Goal: Communication & Community: Answer question/provide support

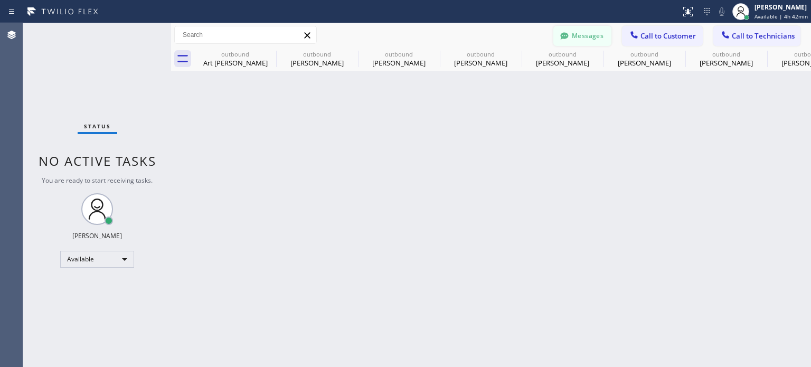
click at [565, 36] on icon at bounding box center [564, 35] width 8 height 7
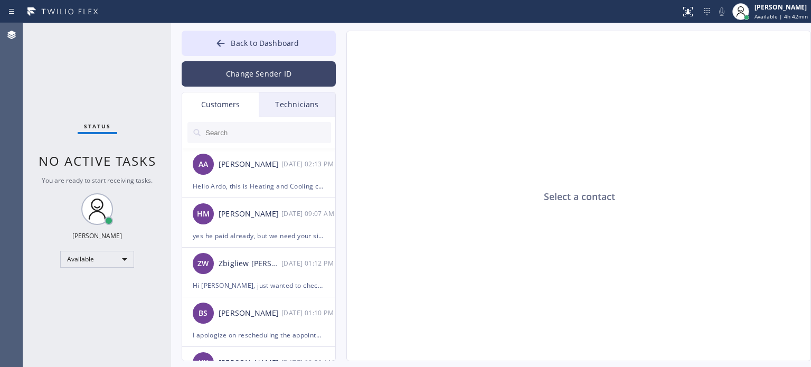
click at [241, 67] on button "Change Sender ID" at bounding box center [259, 73] width 154 height 25
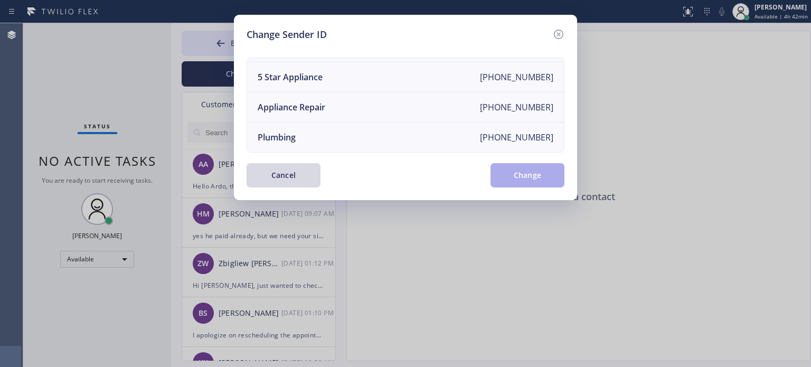
scroll to position [123, 0]
click at [285, 131] on div "Electricians" at bounding box center [280, 137] width 45 height 12
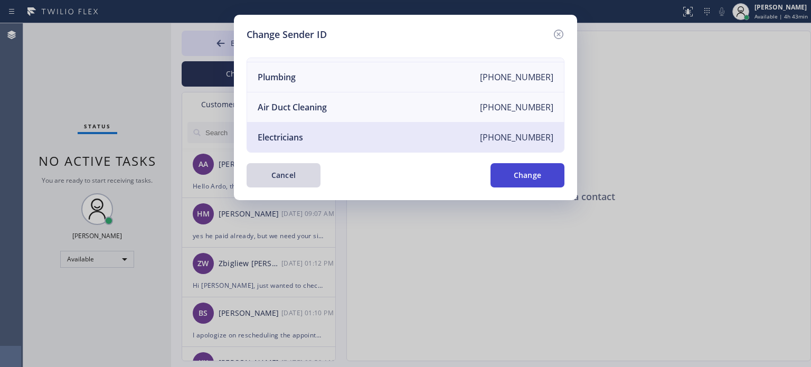
click at [507, 168] on button "Change" at bounding box center [528, 175] width 74 height 24
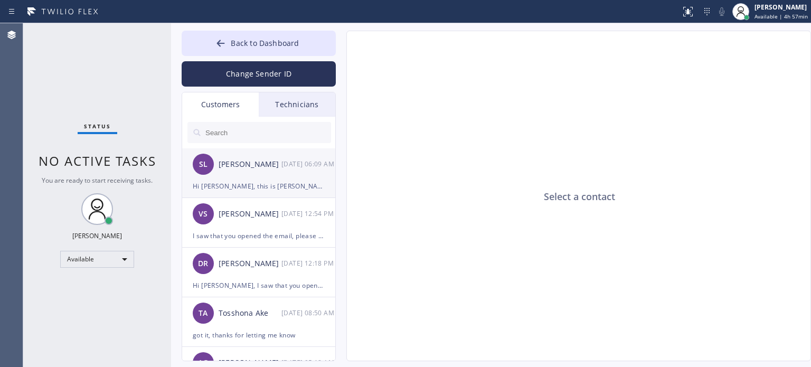
click at [256, 182] on div "Hi [PERSON_NAME], this is [PERSON_NAME] from [PERSON_NAME] Electrical, I alread…" at bounding box center [259, 186] width 132 height 12
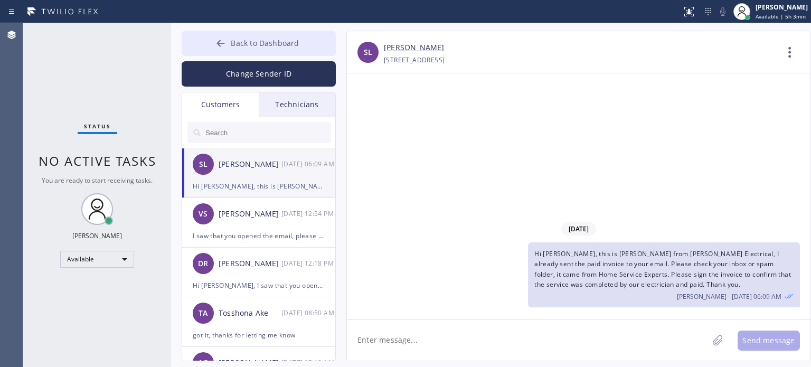
click at [294, 44] on span "Back to Dashboard" at bounding box center [265, 43] width 68 height 10
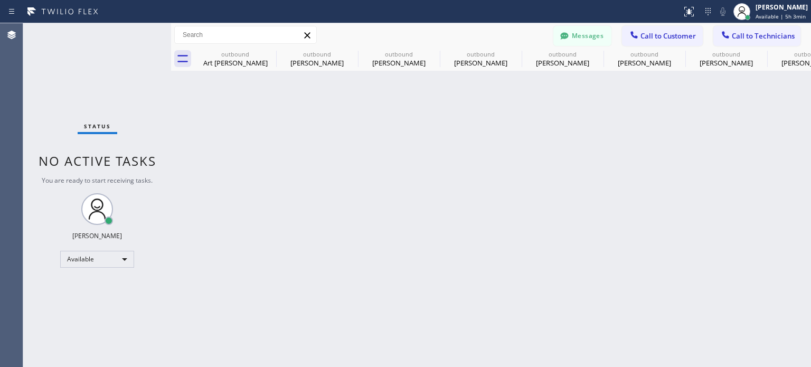
drag, startPoint x: 633, startPoint y: 36, endPoint x: 629, endPoint y: 41, distance: 5.6
click at [633, 37] on icon at bounding box center [634, 35] width 11 height 11
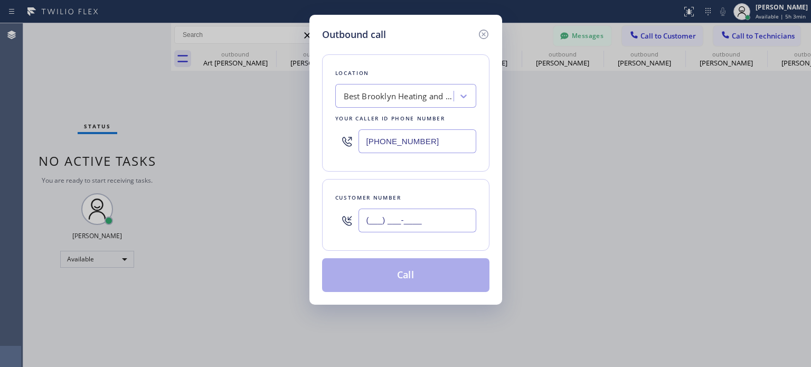
click at [454, 223] on input "(___) ___-____" at bounding box center [418, 221] width 118 height 24
paste input "908) 240-6145"
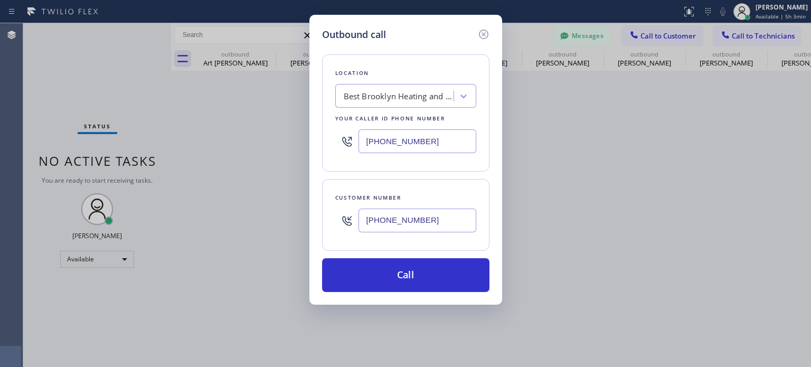
type input "[PHONE_NUMBER]"
click at [398, 138] on input "[PHONE_NUMBER]" at bounding box center [418, 141] width 118 height 24
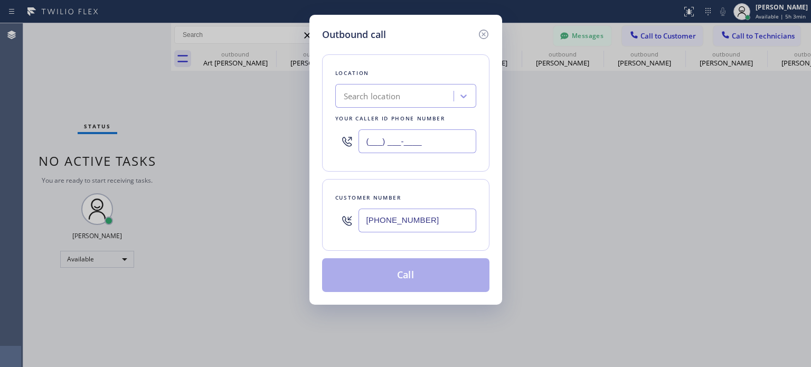
type input "(___) ___-____"
click at [397, 95] on div "Search location" at bounding box center [372, 96] width 57 height 12
paste input "Electric Expert Piscataway([PERSON_NAME] Electrical)"
type input "Electric Expert Piscataway([PERSON_NAME] Electrical)"
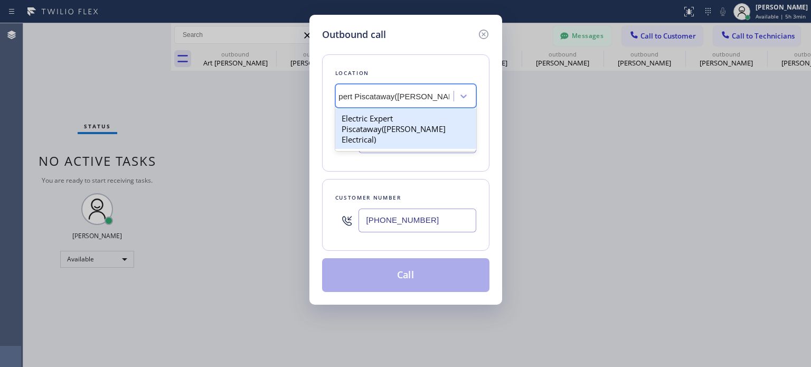
click at [398, 114] on div "Electric Expert Piscataway([PERSON_NAME] Electrical)" at bounding box center [405, 129] width 141 height 40
type input "[PHONE_NUMBER]"
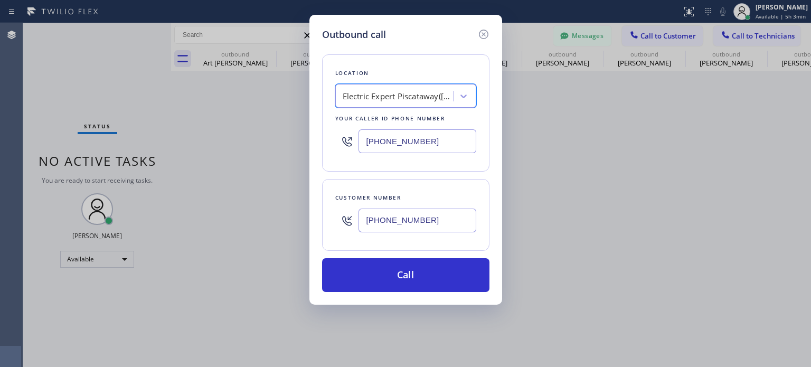
scroll to position [0, 1]
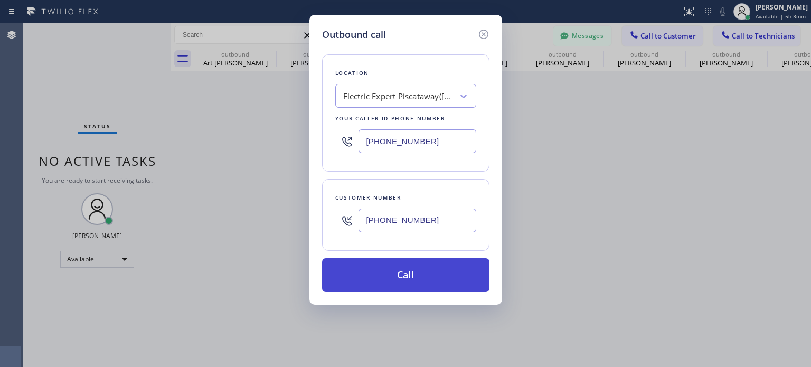
click at [390, 272] on button "Call" at bounding box center [405, 275] width 167 height 34
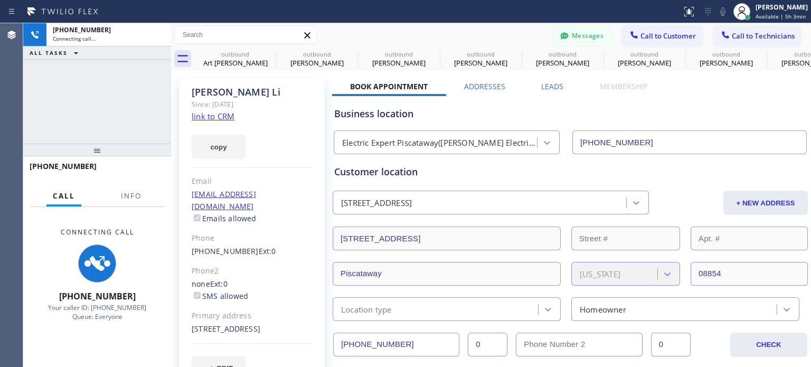
type input "[PHONE_NUMBER]"
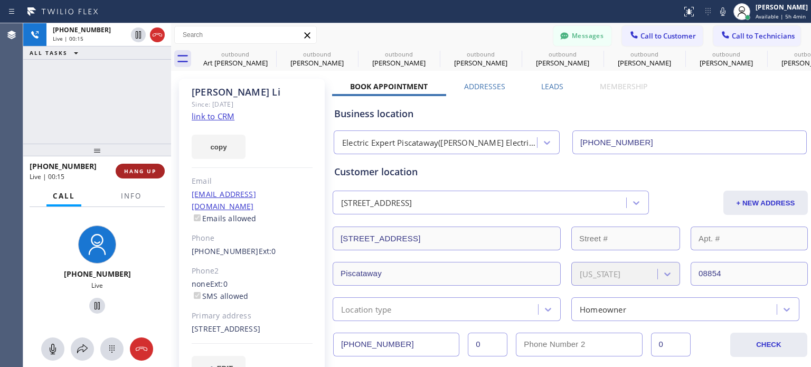
click at [150, 173] on span "HANG UP" at bounding box center [140, 170] width 32 height 7
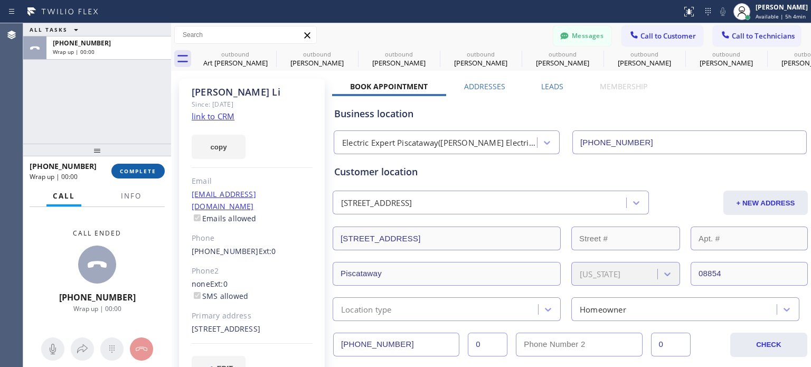
click at [135, 173] on span "COMPLETE" at bounding box center [138, 170] width 36 height 7
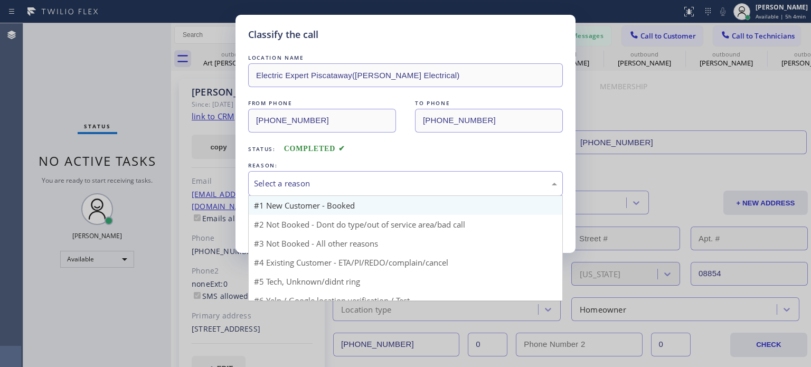
drag, startPoint x: 306, startPoint y: 181, endPoint x: 324, endPoint y: 211, distance: 34.8
click at [306, 181] on div "Select a reason" at bounding box center [405, 183] width 303 height 12
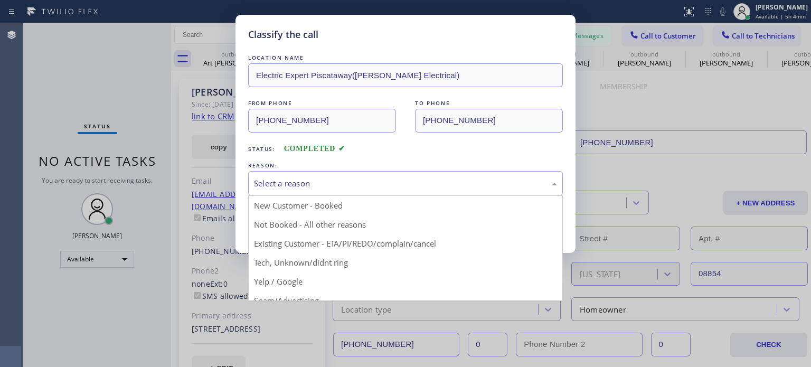
drag, startPoint x: 345, startPoint y: 244, endPoint x: 340, endPoint y: 241, distance: 6.2
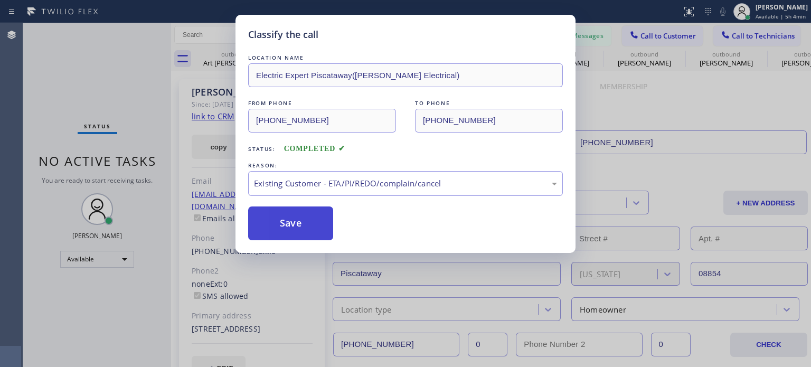
click at [322, 230] on button "Save" at bounding box center [290, 223] width 85 height 34
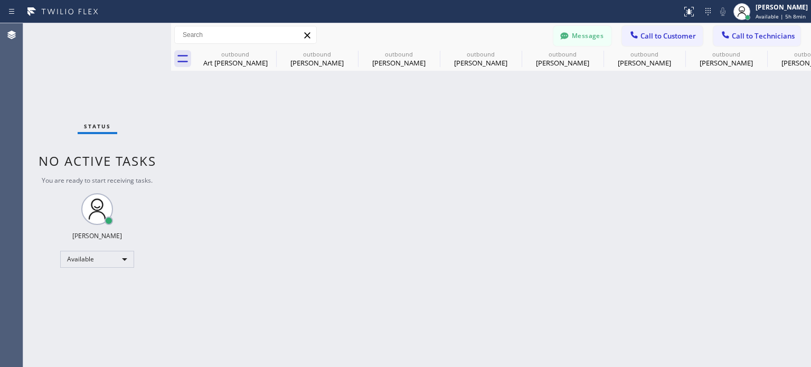
drag, startPoint x: 661, startPoint y: 154, endPoint x: 648, endPoint y: 149, distance: 12.9
click at [661, 154] on div "Back to Dashboard Change Sender ID Customers Technicians SL [PERSON_NAME] [DATE…" at bounding box center [491, 195] width 640 height 344
click at [269, 52] on icon at bounding box center [269, 54] width 13 height 13
click at [0, 0] on icon at bounding box center [0, 0] width 0 height 0
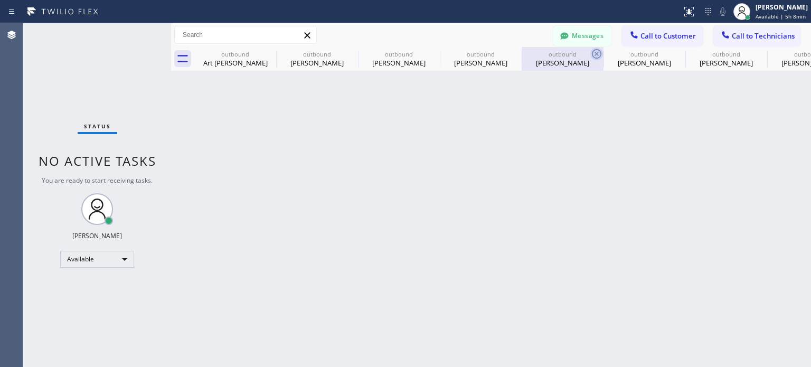
click at [0, 0] on icon at bounding box center [0, 0] width 0 height 0
click at [590, 52] on icon at bounding box center [596, 54] width 13 height 13
click at [0, 0] on icon at bounding box center [0, 0] width 0 height 0
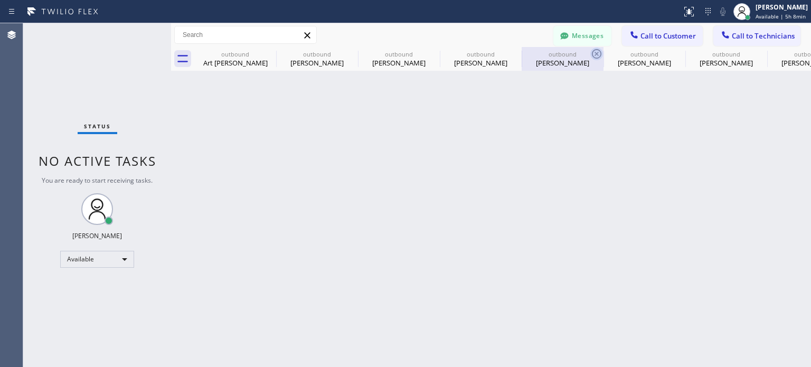
click at [0, 0] on icon at bounding box center [0, 0] width 0 height 0
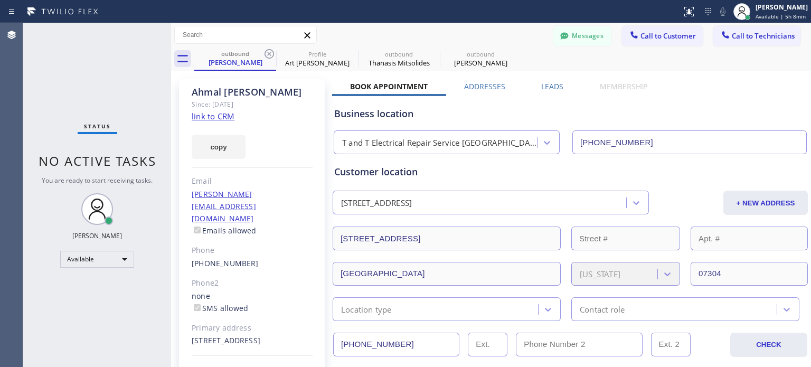
click at [269, 52] on icon at bounding box center [269, 54] width 13 height 13
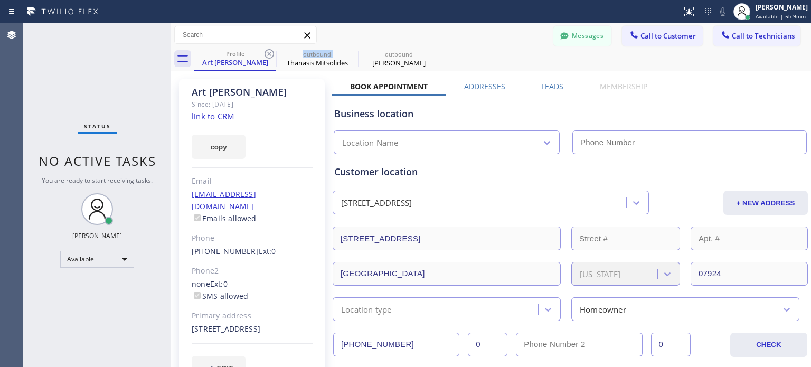
click at [269, 52] on icon at bounding box center [269, 54] width 13 height 13
type input "[PHONE_NUMBER]"
click at [269, 52] on icon at bounding box center [269, 54] width 13 height 13
type input "[PHONE_NUMBER]"
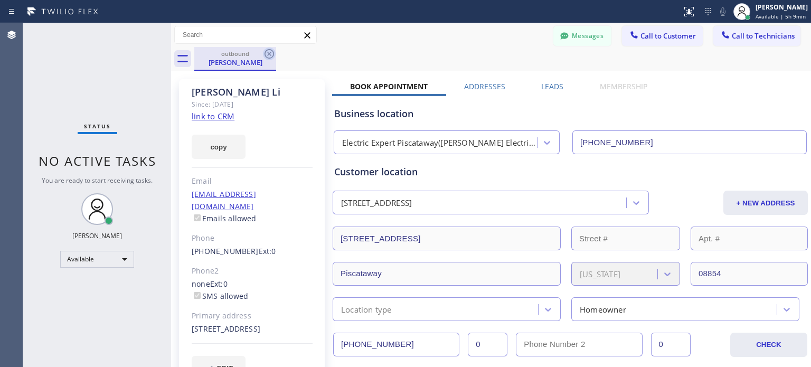
click at [272, 50] on icon at bounding box center [269, 54] width 13 height 13
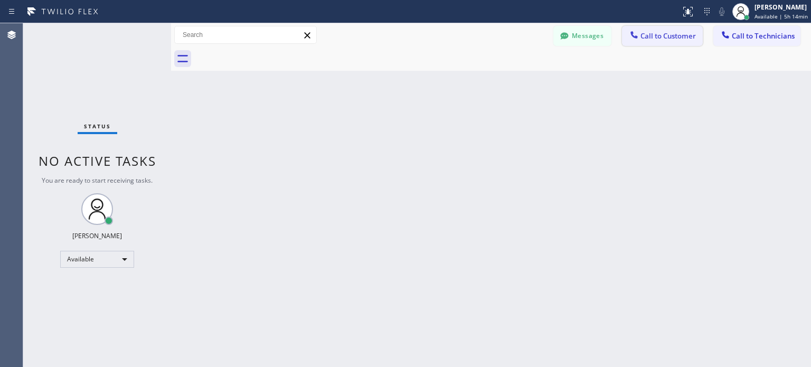
click at [646, 35] on span "Call to Customer" at bounding box center [667, 36] width 55 height 10
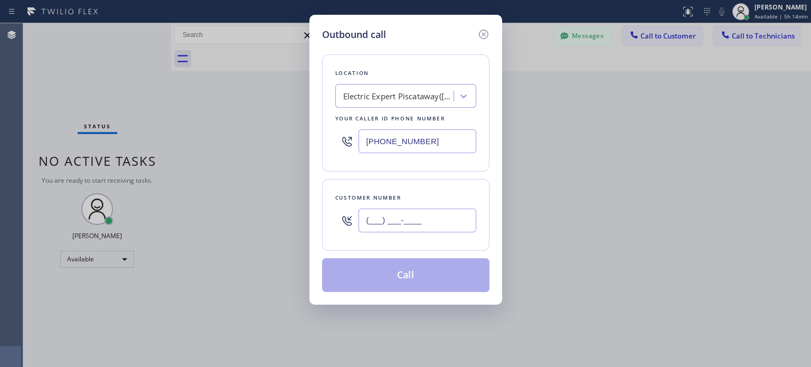
click at [446, 222] on input "(___) ___-____" at bounding box center [418, 221] width 118 height 24
paste input "908) 507-6570"
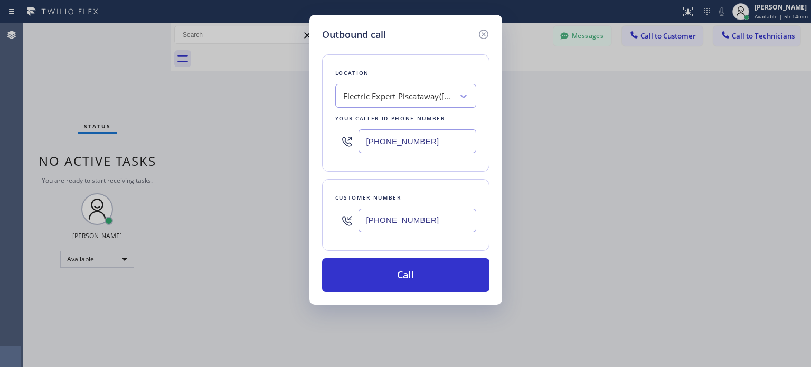
type input "[PHONE_NUMBER]"
click at [418, 147] on input "[PHONE_NUMBER]" at bounding box center [418, 141] width 118 height 24
drag, startPoint x: 418, startPoint y: 147, endPoint x: 418, endPoint y: 139, distance: 7.9
click at [418, 145] on input "[PHONE_NUMBER]" at bounding box center [418, 141] width 118 height 24
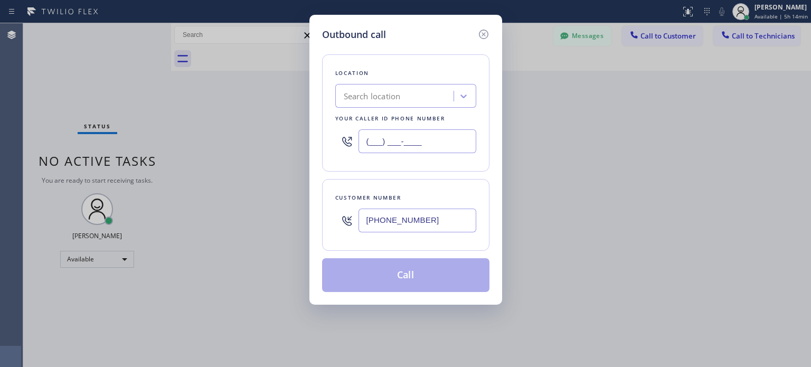
type input "(___) ___-____"
paste input "Rush Electrical Service Garfield([PERSON_NAME] Electric Co)"
type input "Rush Electrical Service Garfield([PERSON_NAME] Electric Co)"
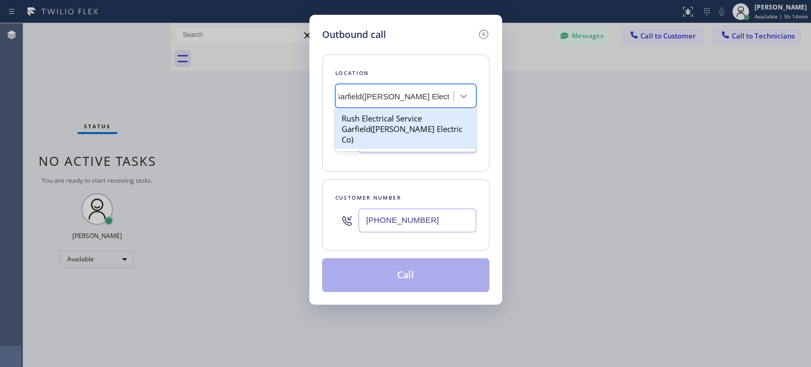
click at [387, 121] on div "Rush Electrical Service Garfield([PERSON_NAME] Electric Co)" at bounding box center [405, 129] width 141 height 40
type input "[PHONE_NUMBER]"
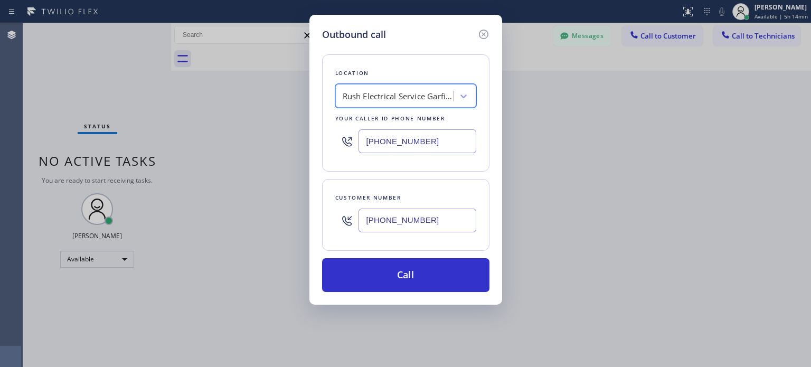
scroll to position [0, 1]
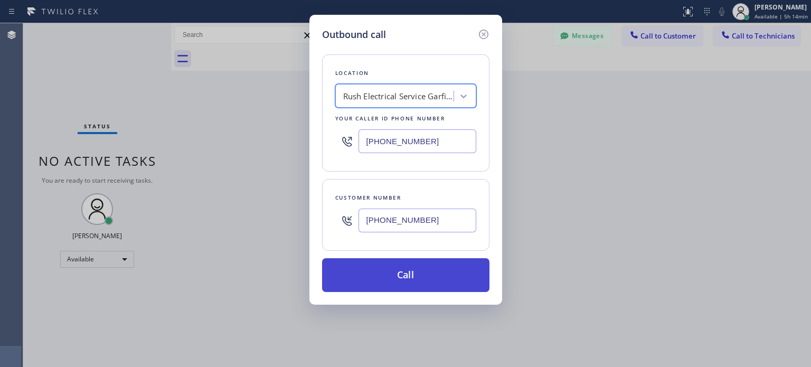
click at [412, 275] on button "Call" at bounding box center [405, 275] width 167 height 34
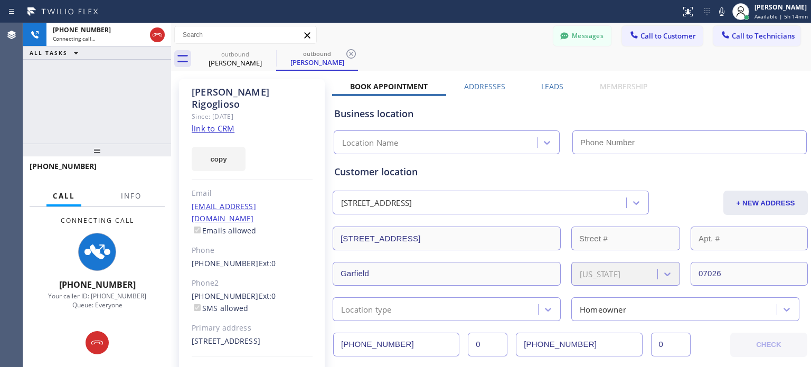
type input "[PHONE_NUMBER]"
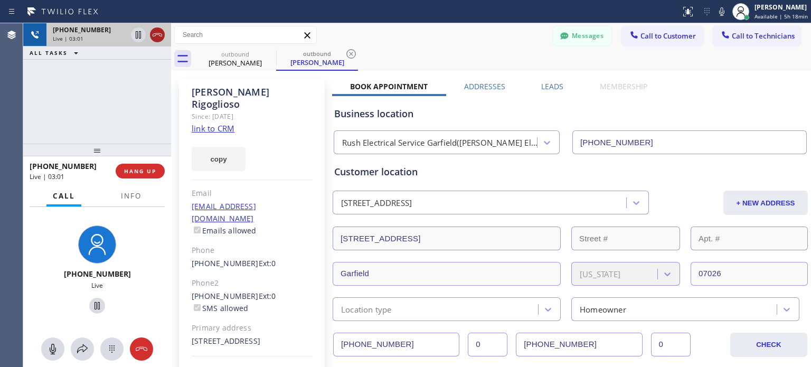
click at [164, 34] on div at bounding box center [157, 35] width 15 height 13
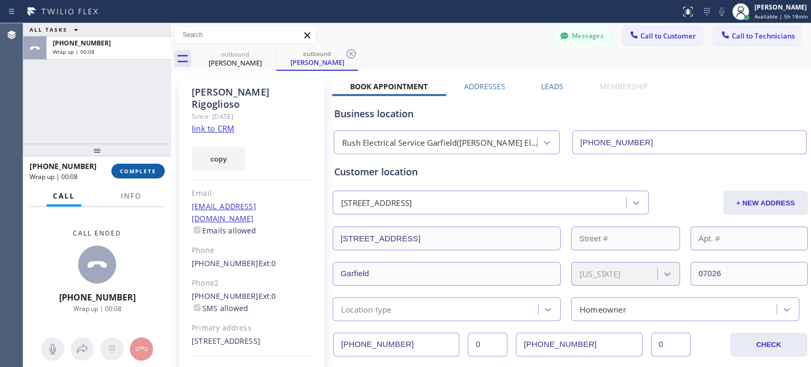
click at [135, 175] on button "COMPLETE" at bounding box center [137, 171] width 53 height 15
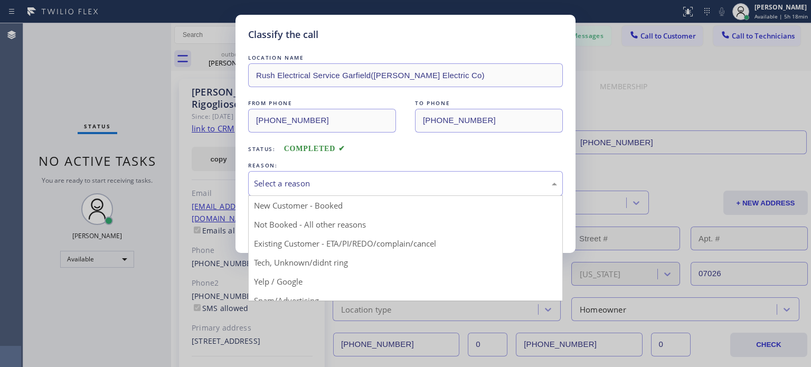
click at [309, 182] on div "Select a reason" at bounding box center [405, 183] width 303 height 12
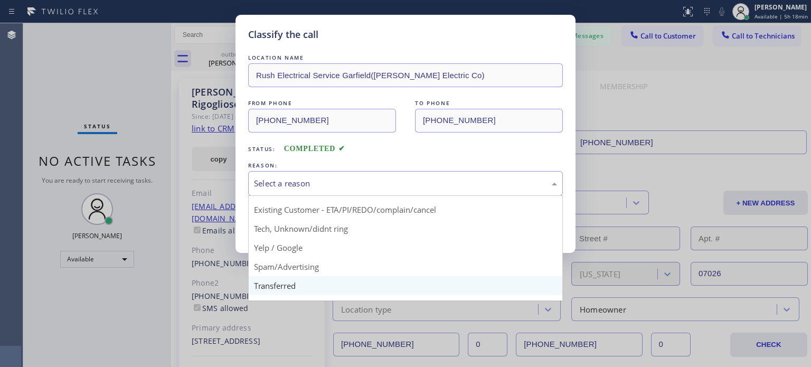
scroll to position [66, 0]
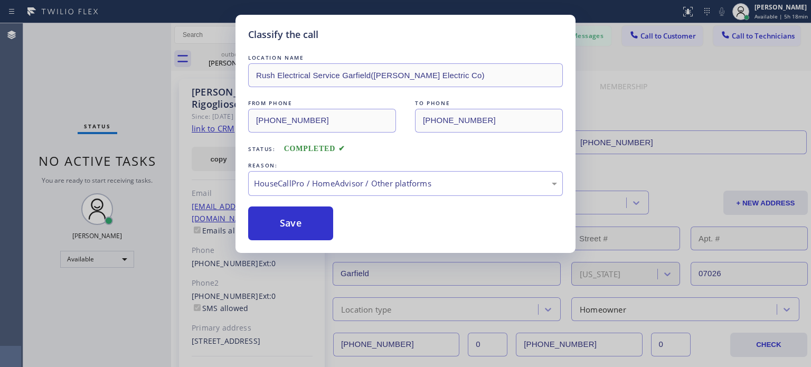
drag, startPoint x: 343, startPoint y: 266, endPoint x: 336, endPoint y: 251, distance: 16.1
click at [346, 181] on div "HouseCallPro / HomeAdvisor / Other platforms" at bounding box center [405, 183] width 303 height 12
click at [305, 219] on button "Save" at bounding box center [290, 223] width 85 height 34
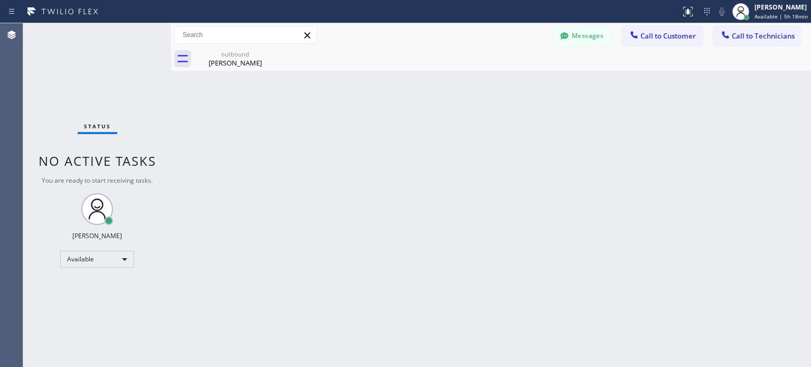
click at [648, 33] on span "Call to Customer" at bounding box center [667, 36] width 55 height 10
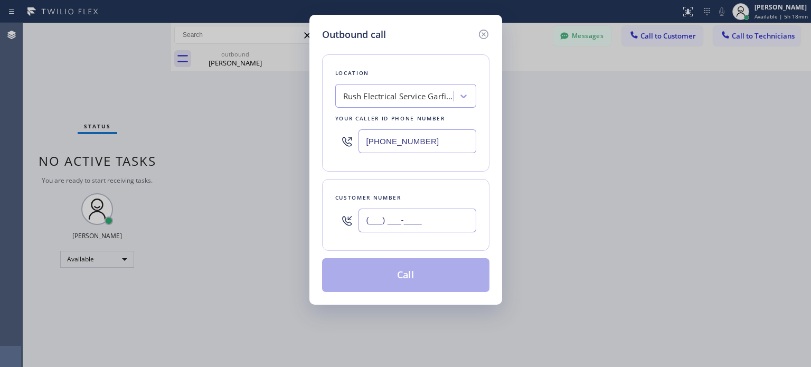
click at [428, 212] on input "(___) ___-____" at bounding box center [418, 221] width 118 height 24
paste input "973) 508-5558"
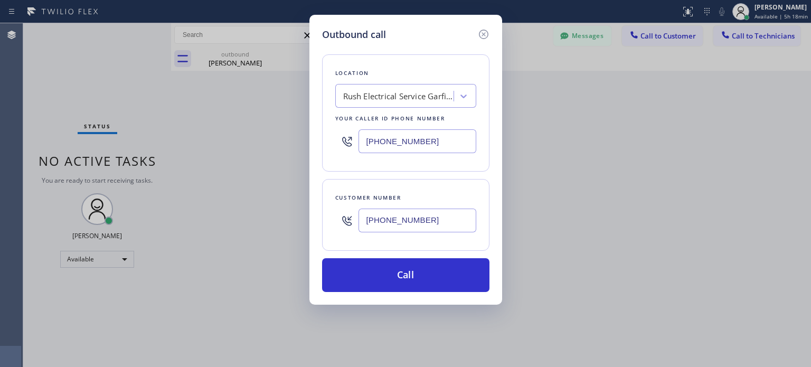
type input "[PHONE_NUMBER]"
drag, startPoint x: 443, startPoint y: 143, endPoint x: 450, endPoint y: 138, distance: 8.5
click at [442, 143] on input "[PHONE_NUMBER]" at bounding box center [418, 141] width 118 height 24
click at [450, 138] on input "[PHONE_NUMBER]" at bounding box center [418, 141] width 118 height 24
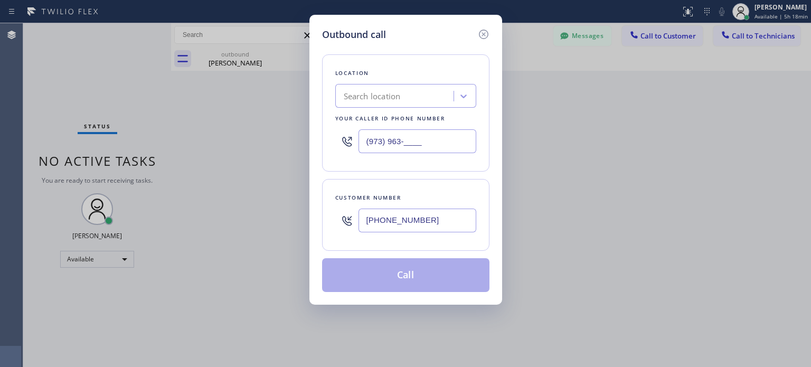
type input "(973) 963-____"
click at [414, 95] on div "Search location" at bounding box center [395, 96] width 115 height 18
paste input "Red Electricians Maplewood(Nexus Electrical Services)"
type input "Red Electricians Maplewood(Nexus Electrical Services)"
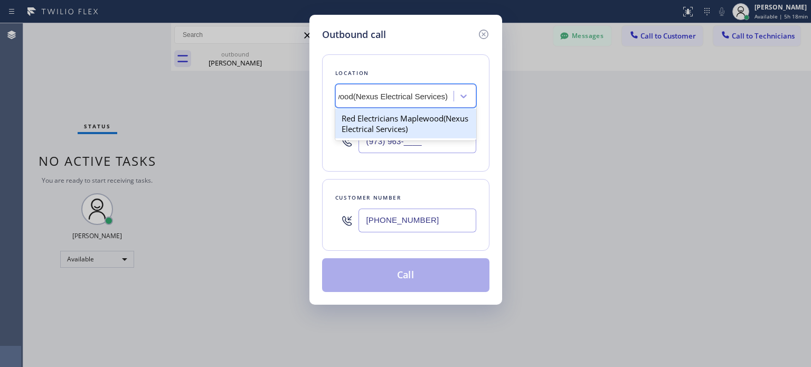
click at [406, 118] on div "Red Electricians Maplewood(Nexus Electrical Services)" at bounding box center [405, 124] width 141 height 30
type input "[PHONE_NUMBER]"
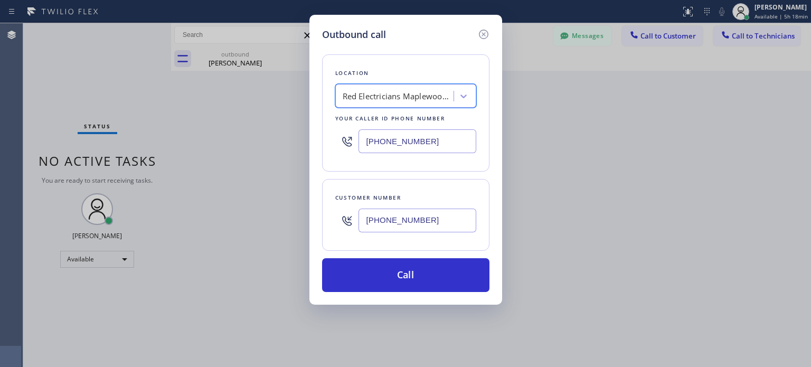
scroll to position [0, 1]
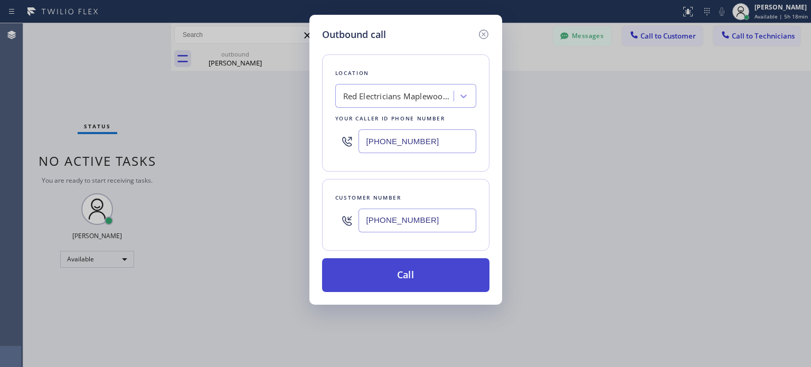
click at [403, 285] on button "Call" at bounding box center [405, 275] width 167 height 34
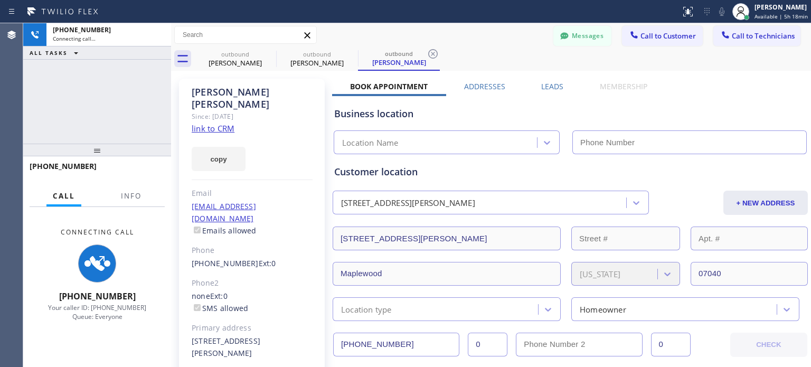
type input "[PHONE_NUMBER]"
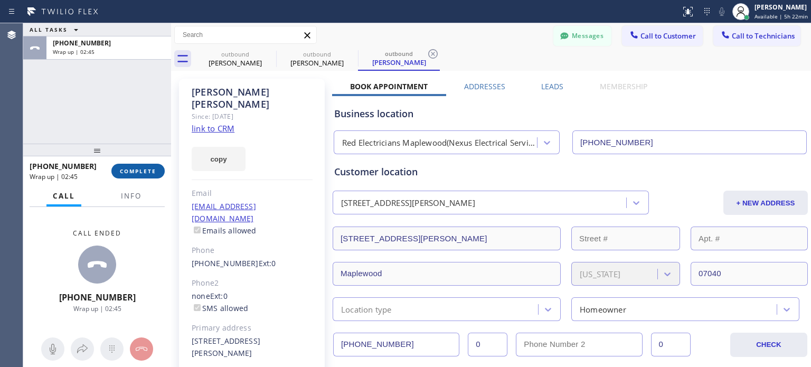
click at [148, 168] on span "COMPLETE" at bounding box center [138, 170] width 36 height 7
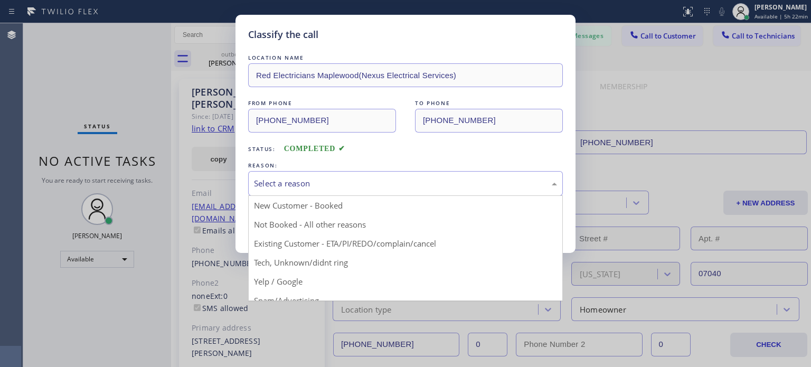
click at [328, 181] on div "Select a reason" at bounding box center [405, 183] width 303 height 12
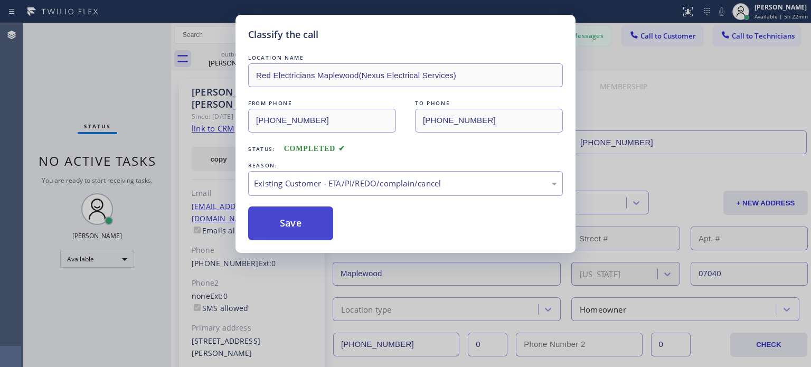
click at [317, 227] on button "Save" at bounding box center [290, 223] width 85 height 34
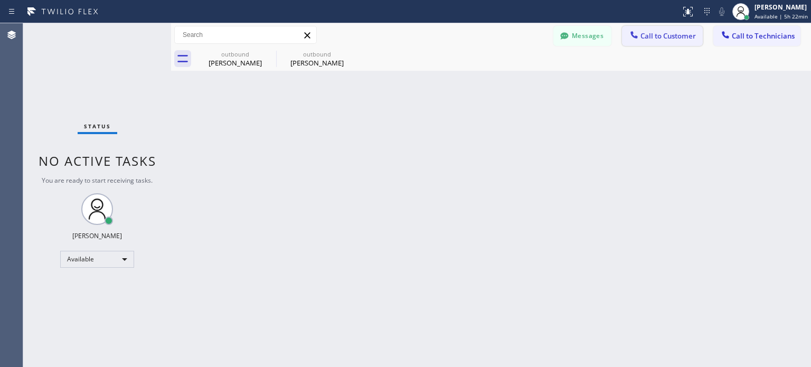
click at [651, 33] on span "Call to Customer" at bounding box center [667, 36] width 55 height 10
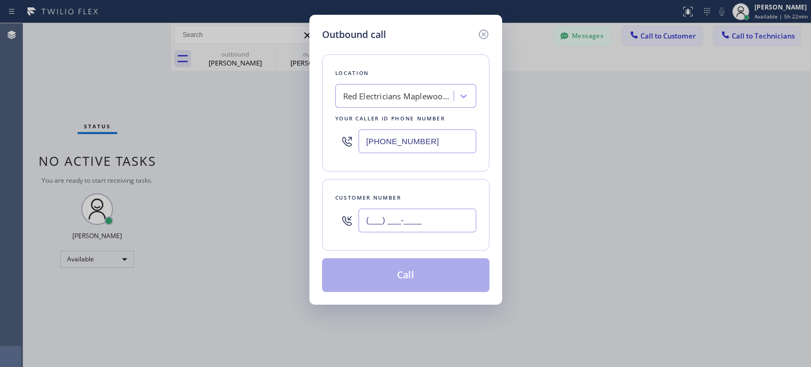
click at [413, 214] on input "(___) ___-____" at bounding box center [418, 221] width 118 height 24
paste input "201) 523-0744"
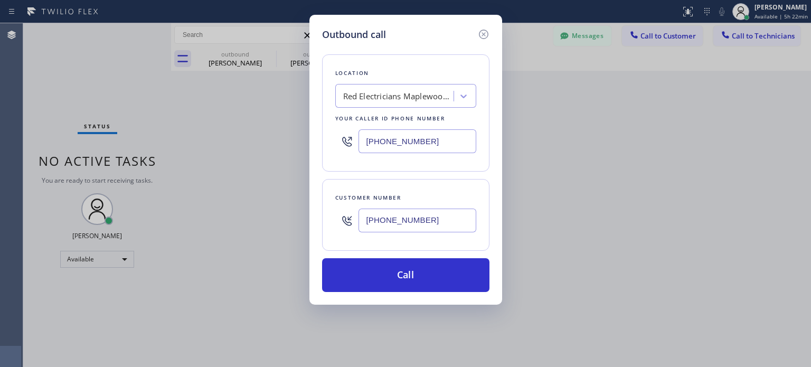
type input "[PHONE_NUMBER]"
click at [408, 143] on input "[PHONE_NUMBER]" at bounding box center [418, 141] width 118 height 24
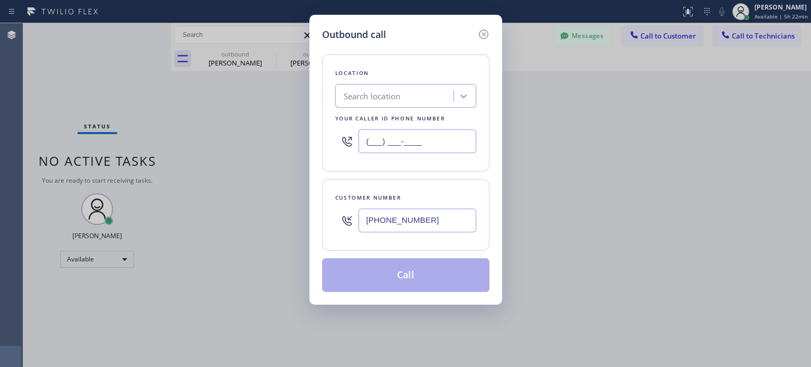
type input "(___) ___-____"
click at [382, 95] on div "Search location" at bounding box center [372, 96] width 57 height 12
paste input "[PERSON_NAME] Electric Inc"
type input "[PERSON_NAME] Electric Inc"
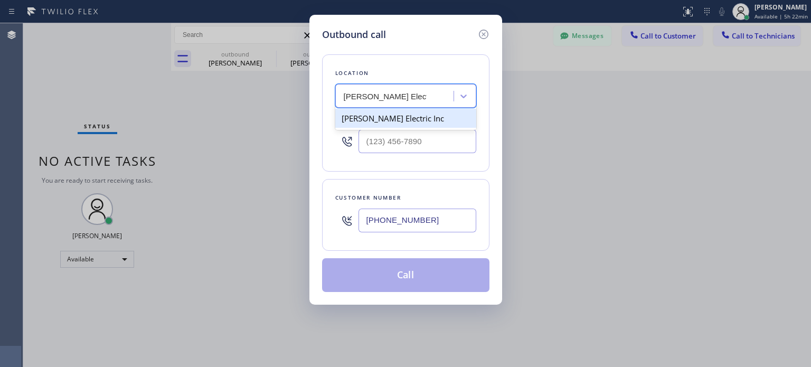
click at [384, 121] on div "[PERSON_NAME] Electric Inc" at bounding box center [405, 118] width 141 height 19
type input "[PHONE_NUMBER]"
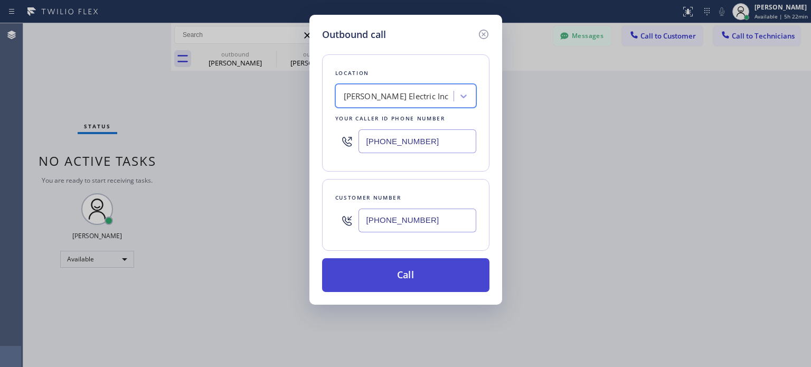
click at [422, 268] on button "Call" at bounding box center [405, 275] width 167 height 34
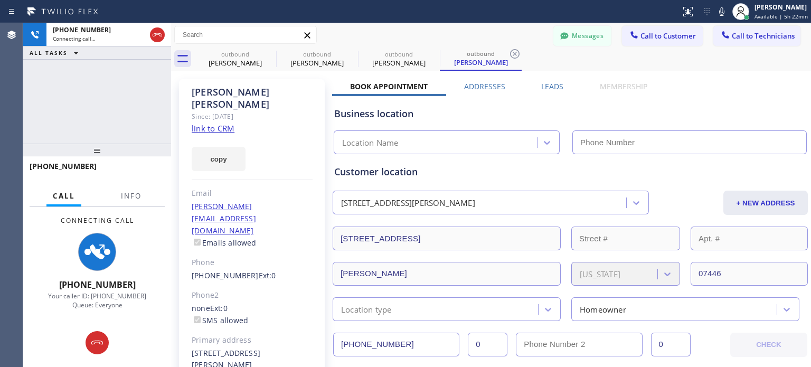
type input "[PHONE_NUMBER]"
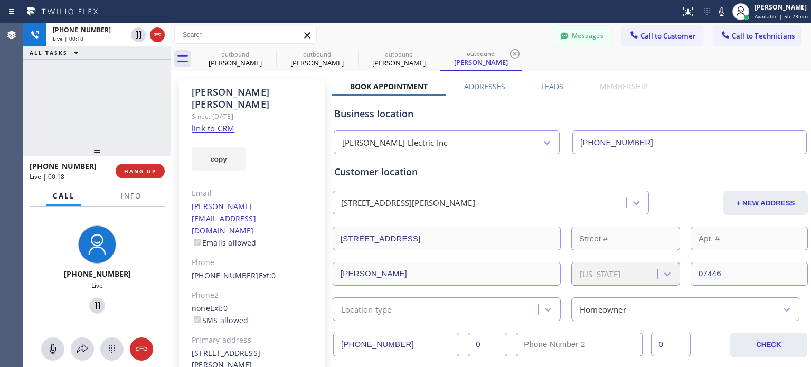
drag, startPoint x: 144, startPoint y: 166, endPoint x: 135, endPoint y: 121, distance: 45.7
click at [135, 121] on div "[PHONE_NUMBER] Live | 00:18 ALL TASKS ALL TASKS ACTIVE TASKS TASKS IN WRAP UP […" at bounding box center [97, 195] width 148 height 344
click at [125, 166] on button "HANG UP" at bounding box center [140, 171] width 49 height 15
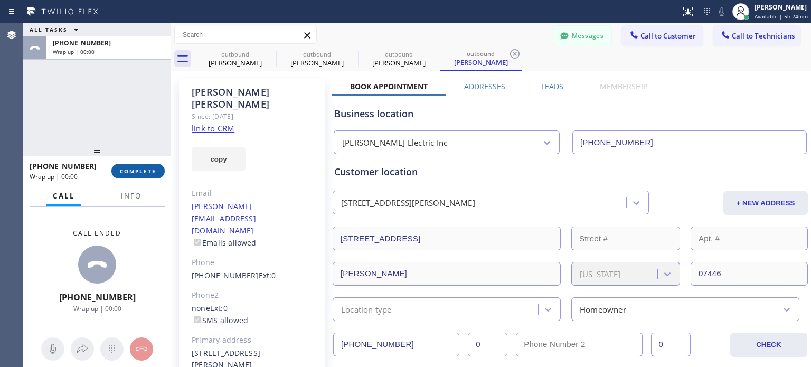
click at [126, 165] on button "COMPLETE" at bounding box center [137, 171] width 53 height 15
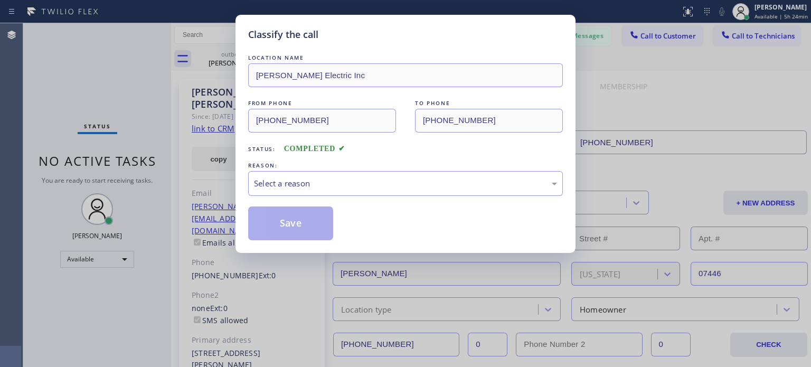
click at [387, 196] on div "LOCATION NAME [PERSON_NAME] Electric Inc FROM PHONE [PHONE_NUMBER] TO PHONE [PH…" at bounding box center [405, 146] width 315 height 188
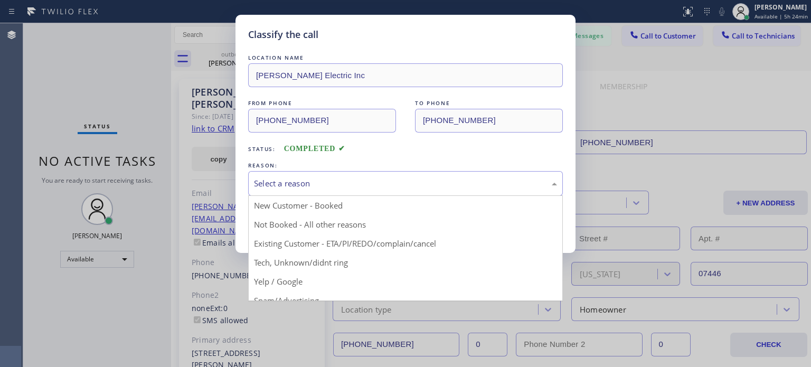
click at [382, 188] on div "Select a reason" at bounding box center [405, 183] width 303 height 12
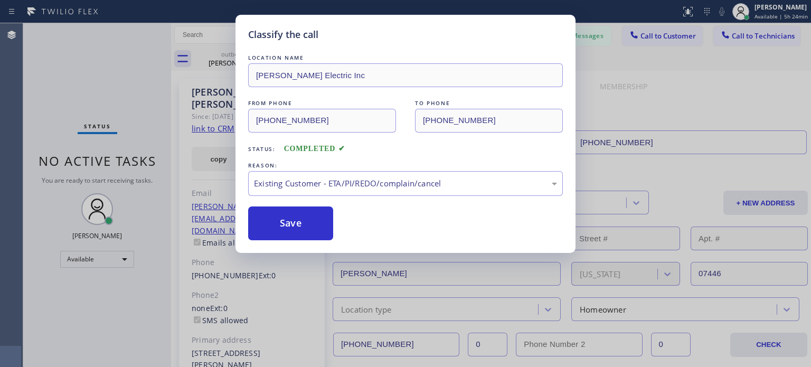
drag, startPoint x: 299, startPoint y: 226, endPoint x: 291, endPoint y: 155, distance: 71.2
click at [299, 225] on button "Save" at bounding box center [290, 223] width 85 height 34
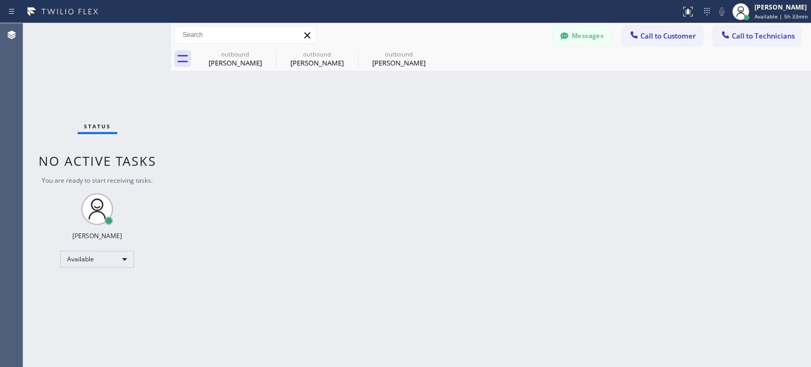
click at [441, 161] on div "Back to Dashboard Change Sender ID Customers Technicians SL [PERSON_NAME] [DATE…" at bounding box center [491, 195] width 640 height 344
click at [313, 192] on div "Back to Dashboard Change Sender ID Customers Technicians SL [PERSON_NAME] [DATE…" at bounding box center [491, 195] width 640 height 344
click at [425, 184] on div "Back to Dashboard Change Sender ID Customers Technicians SL [PERSON_NAME] [DATE…" at bounding box center [491, 195] width 640 height 344
click at [736, 245] on div "Back to Dashboard Change Sender ID Customers Technicians SL [PERSON_NAME] [DATE…" at bounding box center [491, 195] width 640 height 344
click at [575, 36] on button "Messages" at bounding box center [582, 36] width 58 height 20
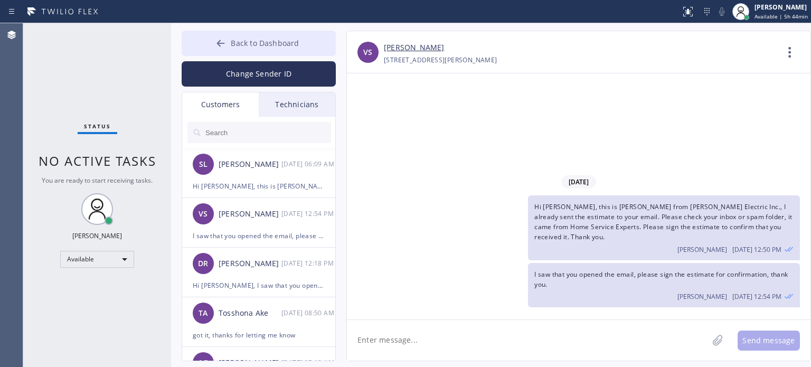
click at [295, 39] on span "Back to Dashboard" at bounding box center [265, 43] width 68 height 10
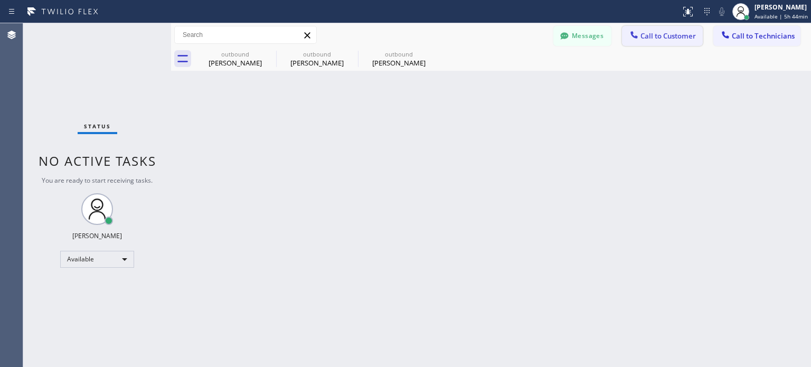
click at [670, 34] on span "Call to Customer" at bounding box center [667, 36] width 55 height 10
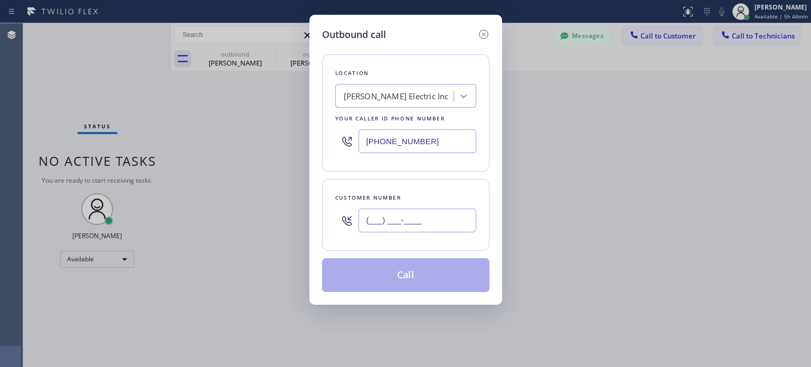
click at [451, 222] on input "(___) ___-____" at bounding box center [418, 221] width 118 height 24
paste input "908) 507-6570"
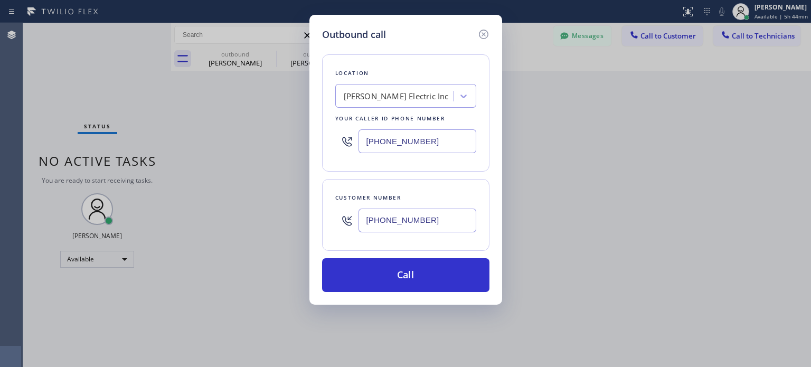
type input "[PHONE_NUMBER]"
click at [424, 142] on input "[PHONE_NUMBER]" at bounding box center [418, 141] width 118 height 24
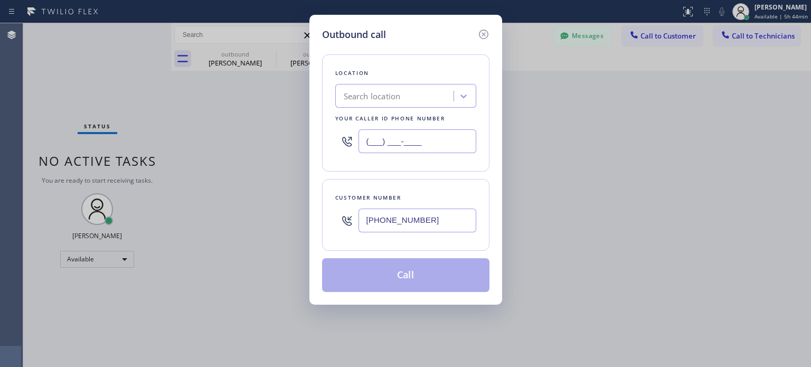
type input "(___) ___-____"
click at [408, 96] on div "Search location" at bounding box center [395, 96] width 115 height 18
paste input "Rush Electrical Service Garfield([PERSON_NAME] Electric Co)"
type input "Rush Electrical Service Garfield([PERSON_NAME] Electric Co)"
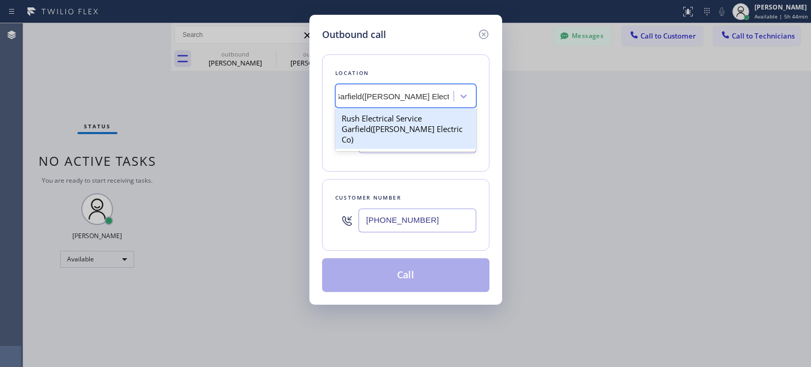
click at [399, 117] on div "Rush Electrical Service Garfield([PERSON_NAME] Electric Co)" at bounding box center [405, 129] width 141 height 40
type input "[PHONE_NUMBER]"
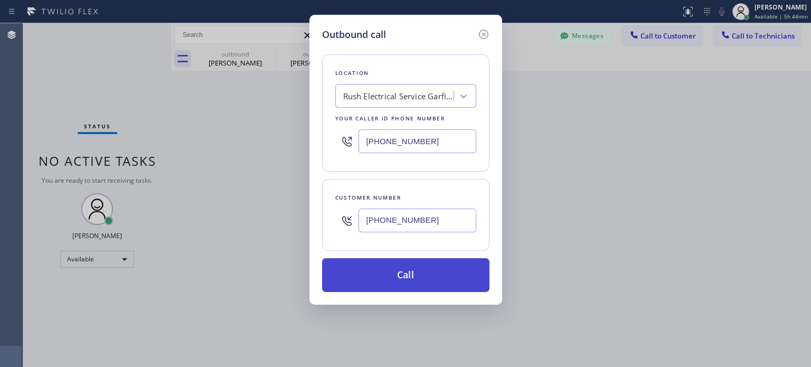
click at [401, 269] on button "Call" at bounding box center [405, 275] width 167 height 34
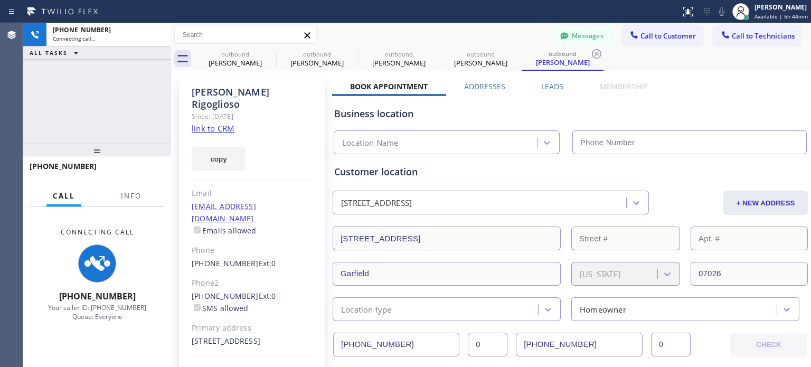
type input "[PHONE_NUMBER]"
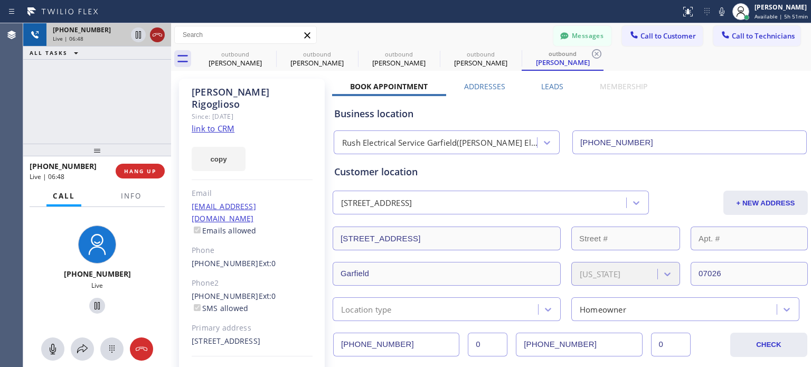
click at [161, 34] on icon at bounding box center [157, 35] width 13 height 13
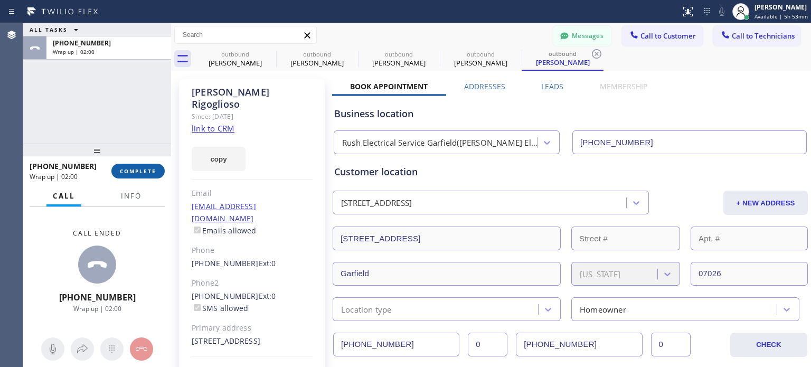
click at [122, 177] on button "COMPLETE" at bounding box center [137, 171] width 53 height 15
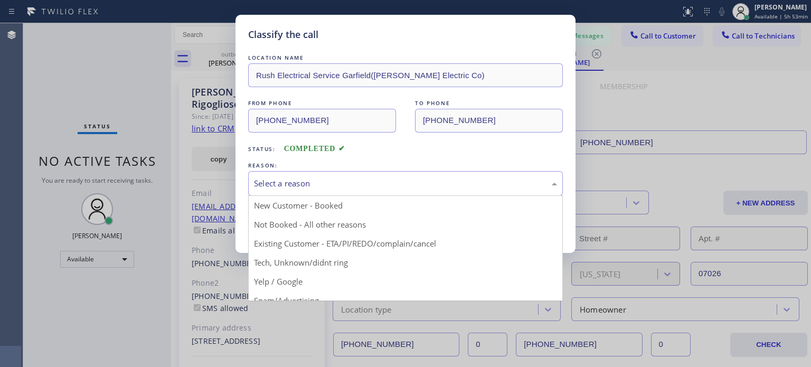
click at [325, 183] on div "Select a reason" at bounding box center [405, 183] width 303 height 12
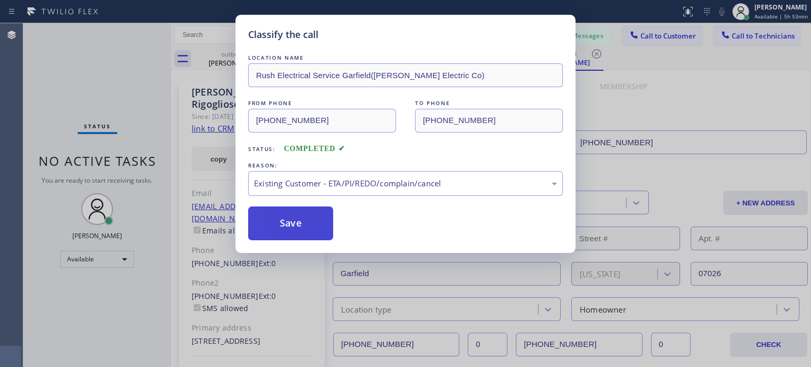
drag, startPoint x: 344, startPoint y: 242, endPoint x: 315, endPoint y: 232, distance: 31.2
click at [296, 225] on button "Save" at bounding box center [290, 223] width 85 height 34
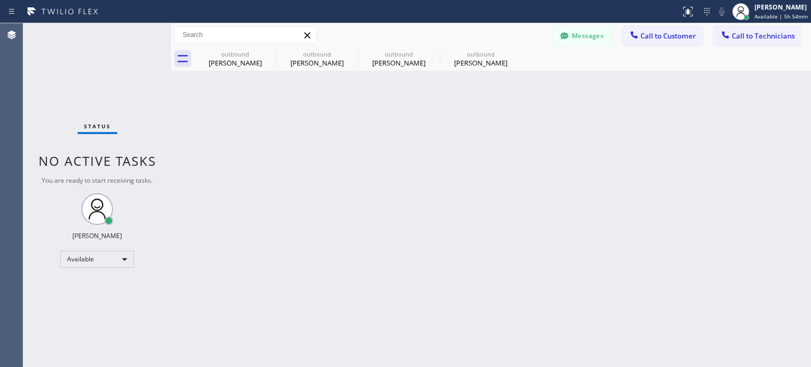
click at [638, 178] on div "Back to Dashboard Change Sender ID Customers Technicians SL [PERSON_NAME] [DATE…" at bounding box center [491, 195] width 640 height 344
click at [513, 167] on div "Back to Dashboard Change Sender ID Customers Technicians SL [PERSON_NAME] [DATE…" at bounding box center [491, 195] width 640 height 344
